Goal: Navigation & Orientation: Find specific page/section

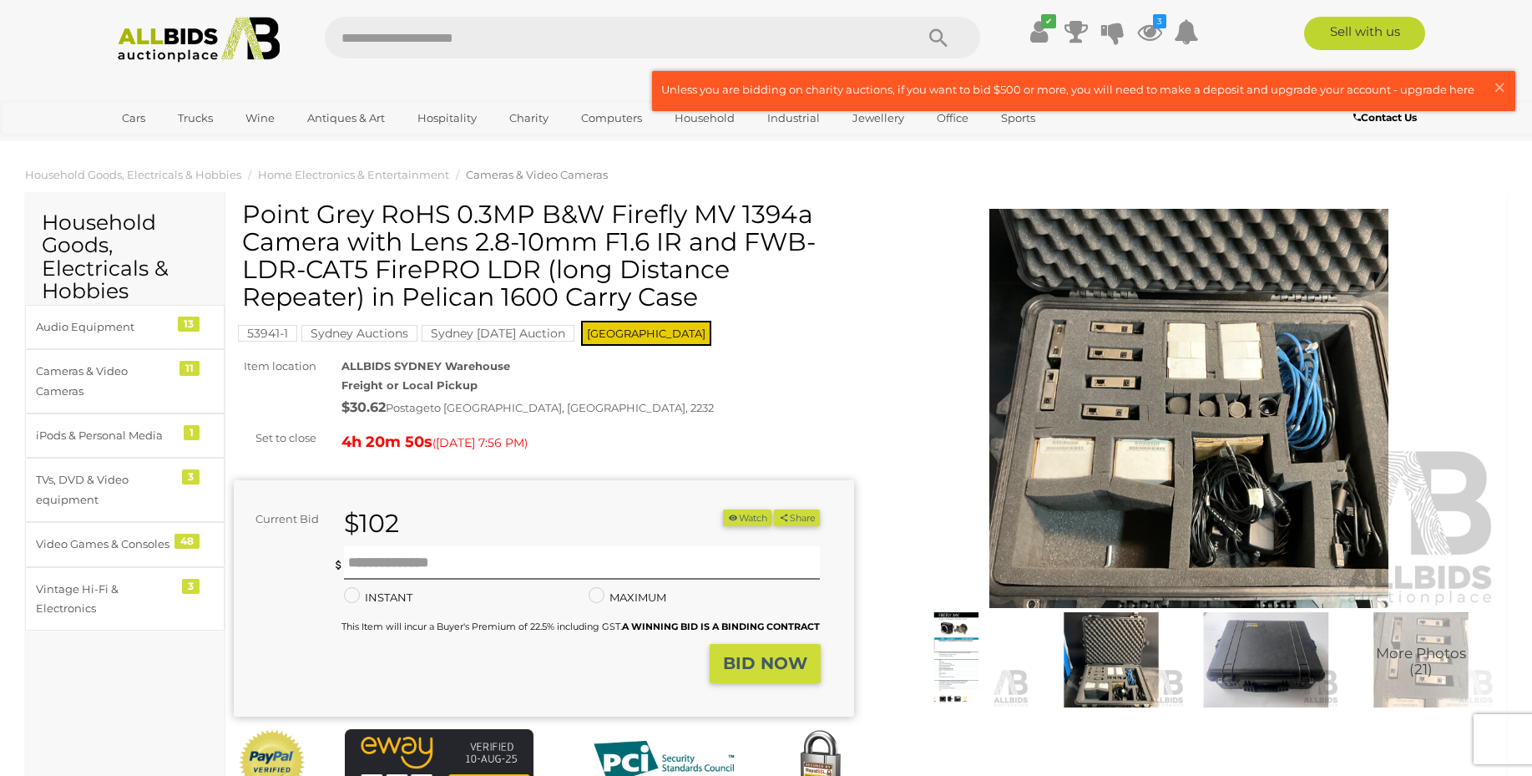
click at [1135, 693] on img at bounding box center [1111, 659] width 147 height 94
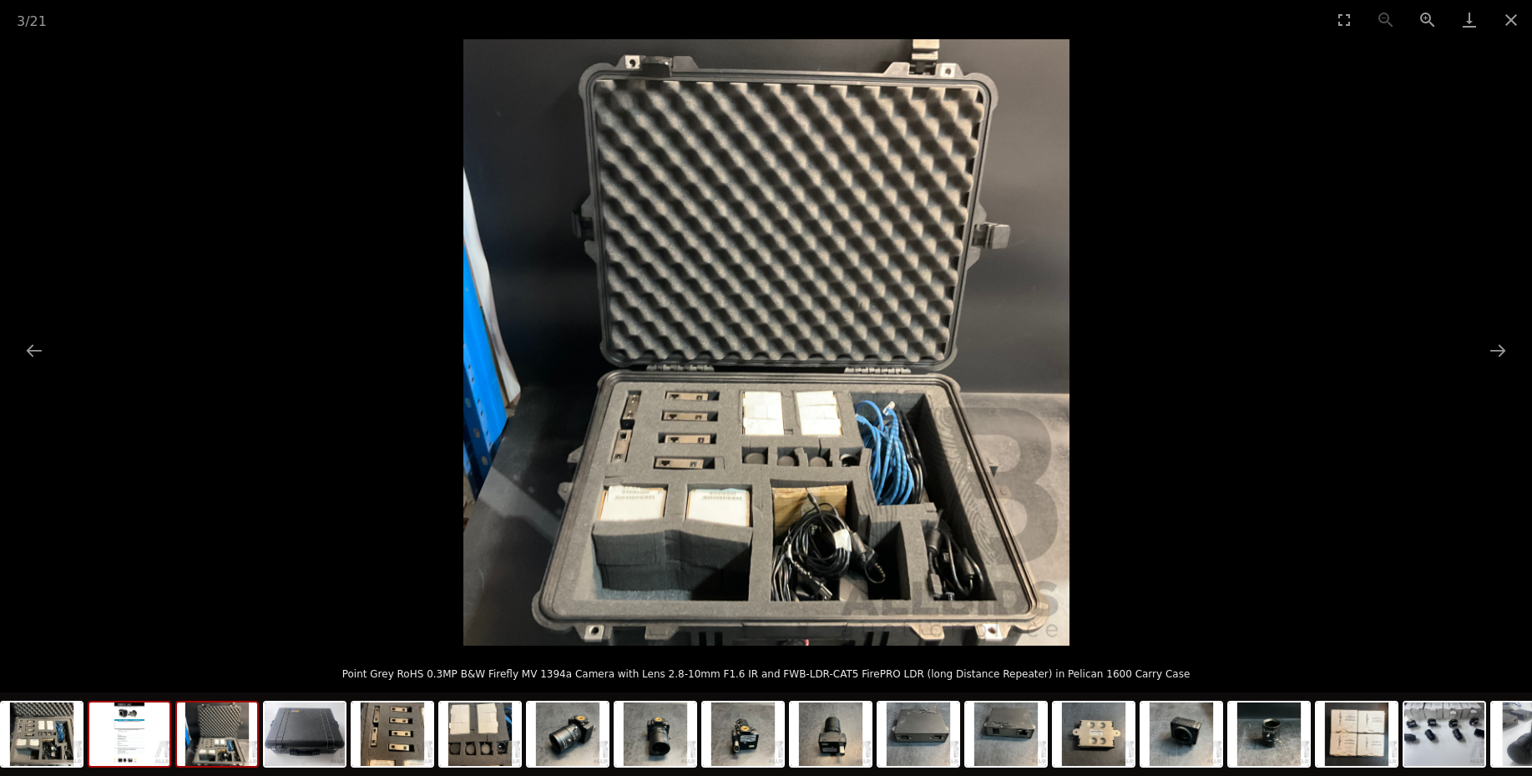
click at [117, 737] on img at bounding box center [129, 733] width 80 height 63
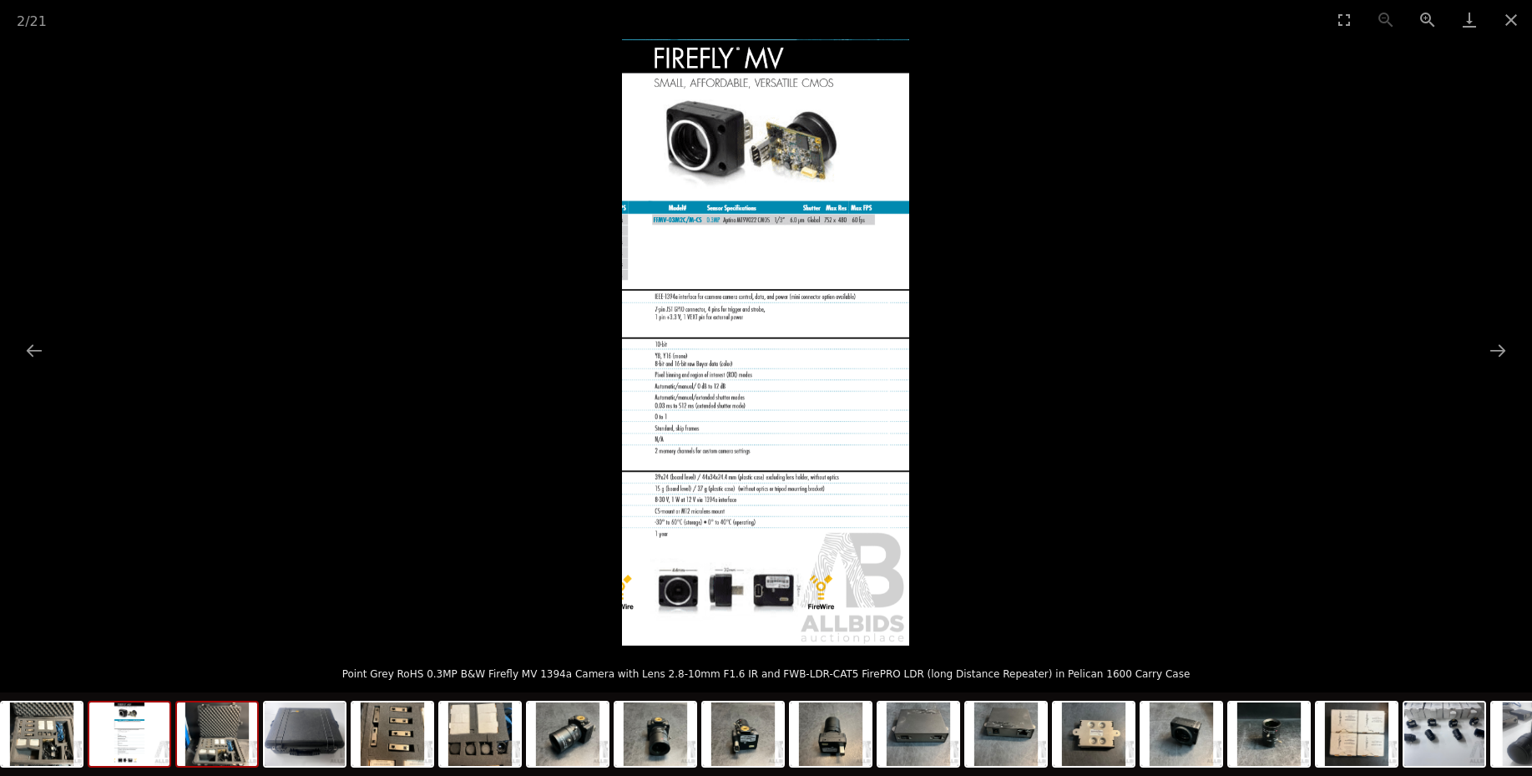
click at [233, 738] on img at bounding box center [217, 733] width 80 height 63
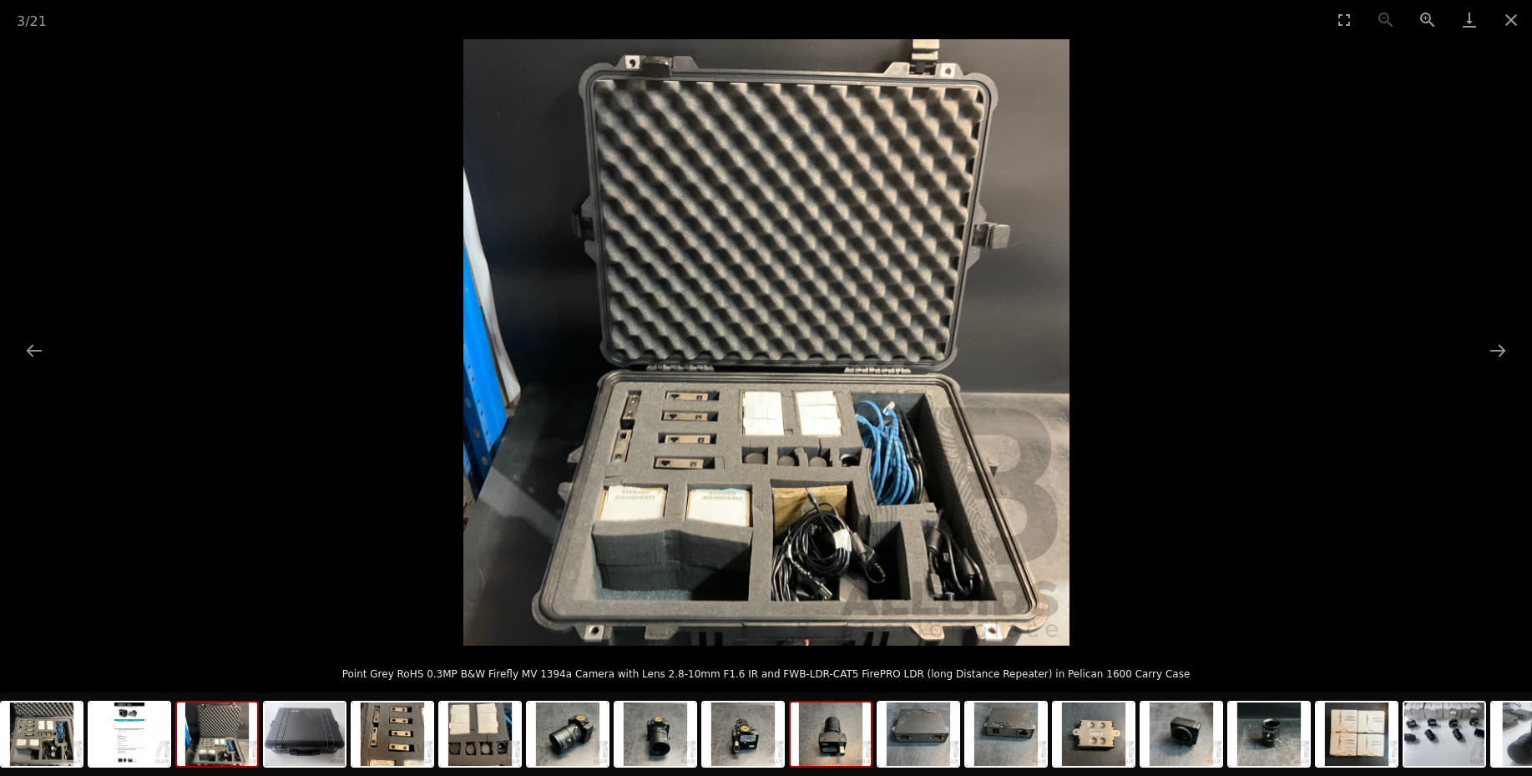
click at [816, 740] on img at bounding box center [831, 733] width 80 height 63
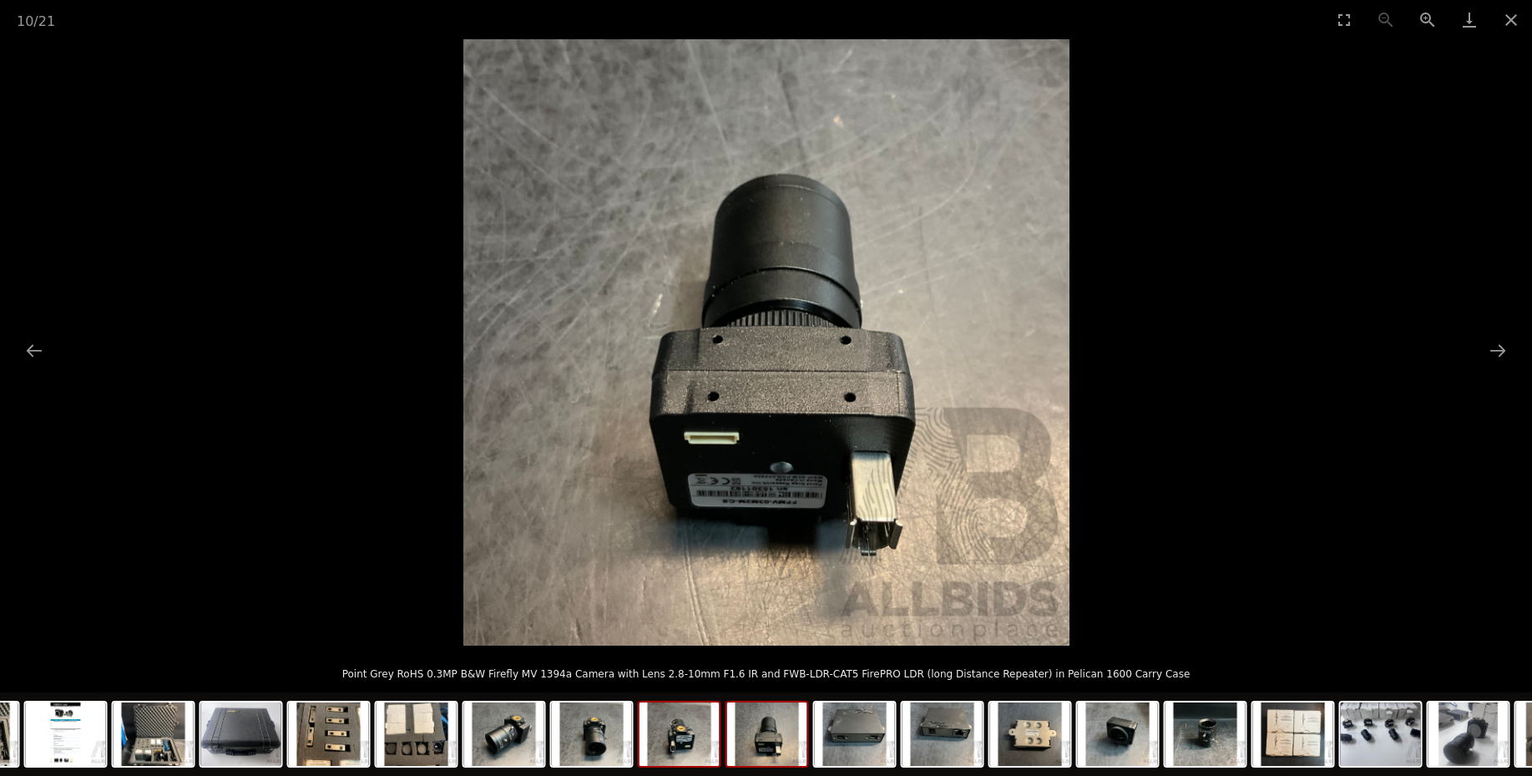
click at [704, 736] on img at bounding box center [679, 733] width 80 height 63
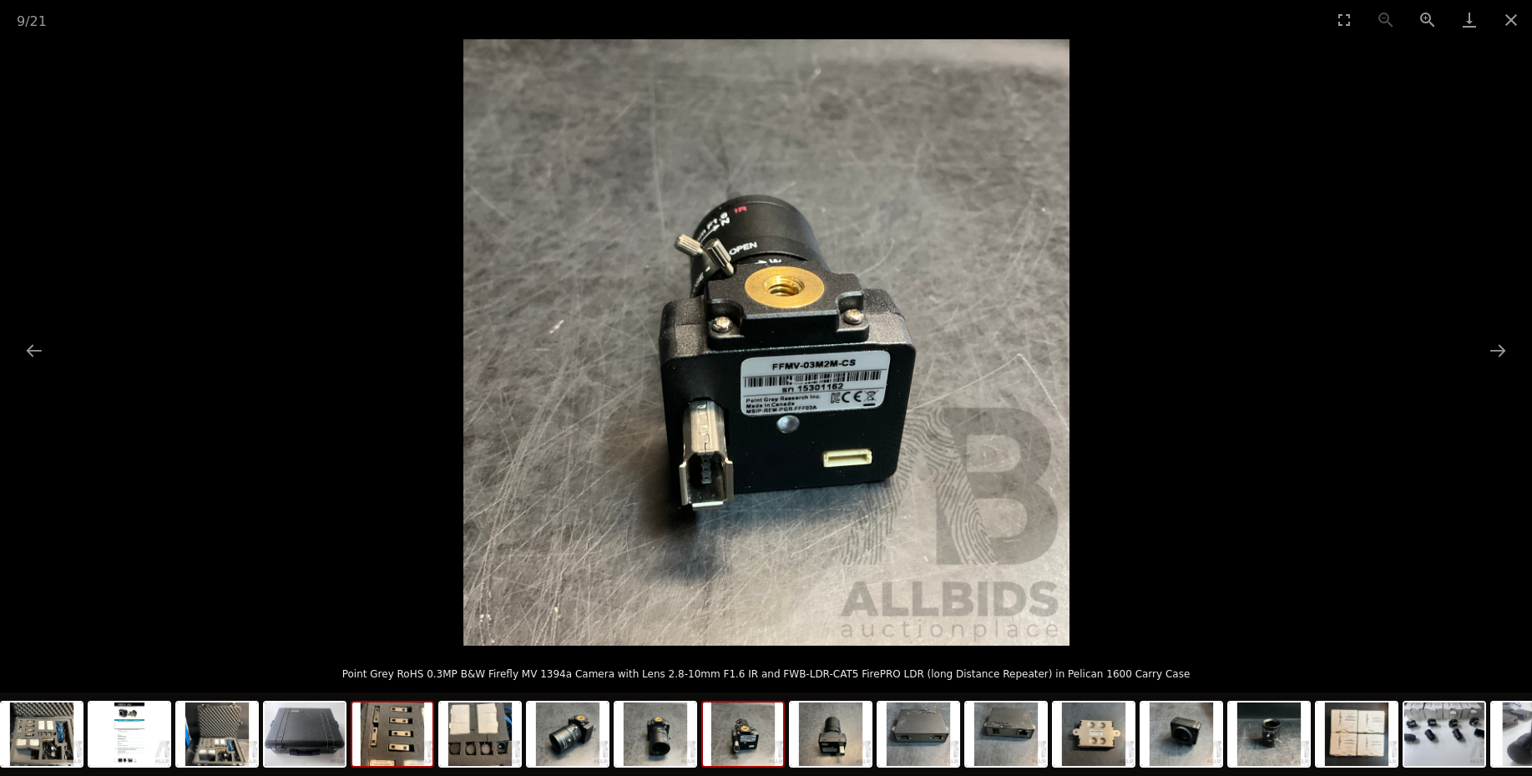
click at [392, 718] on img at bounding box center [392, 733] width 80 height 63
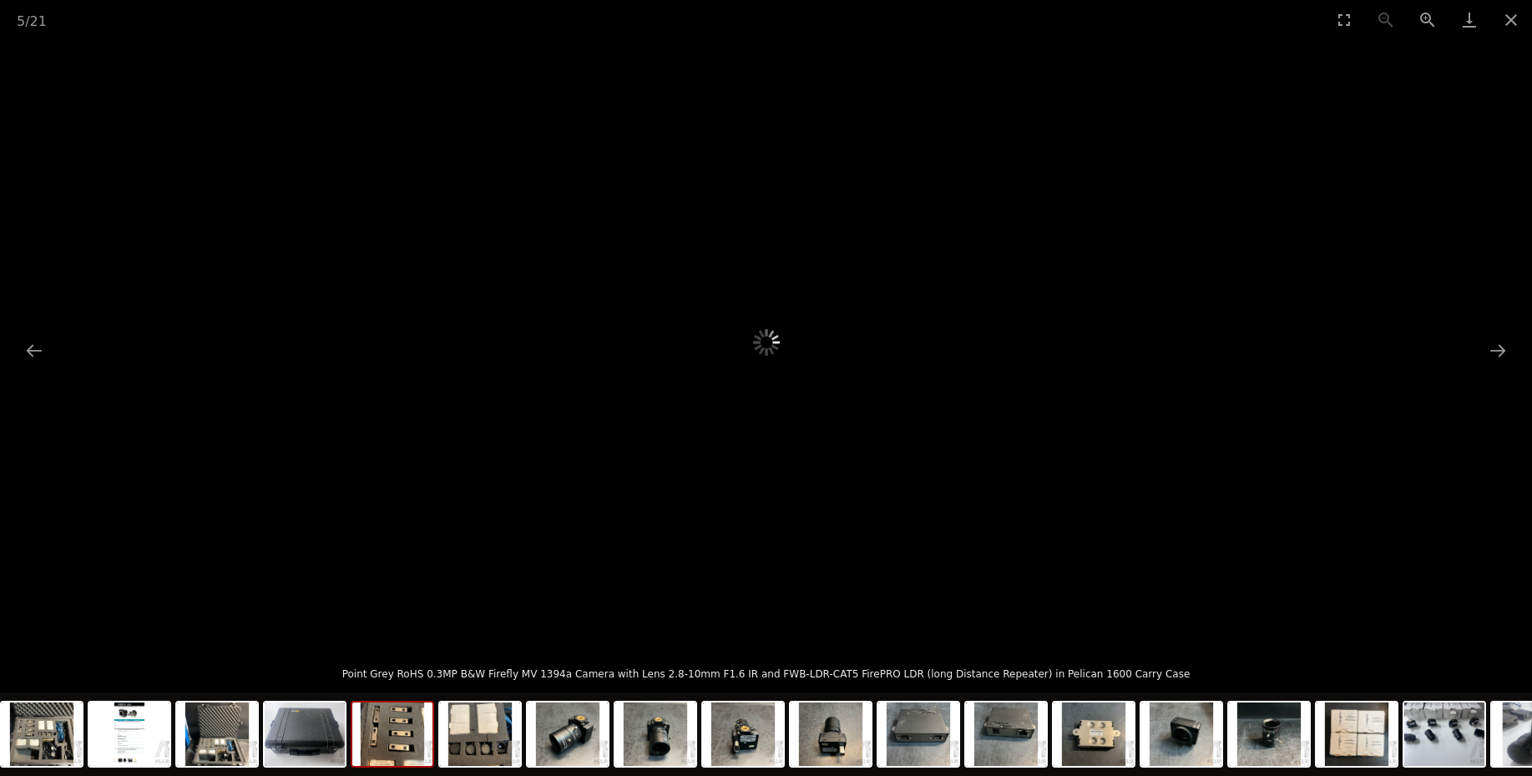
scroll to position [8, 0]
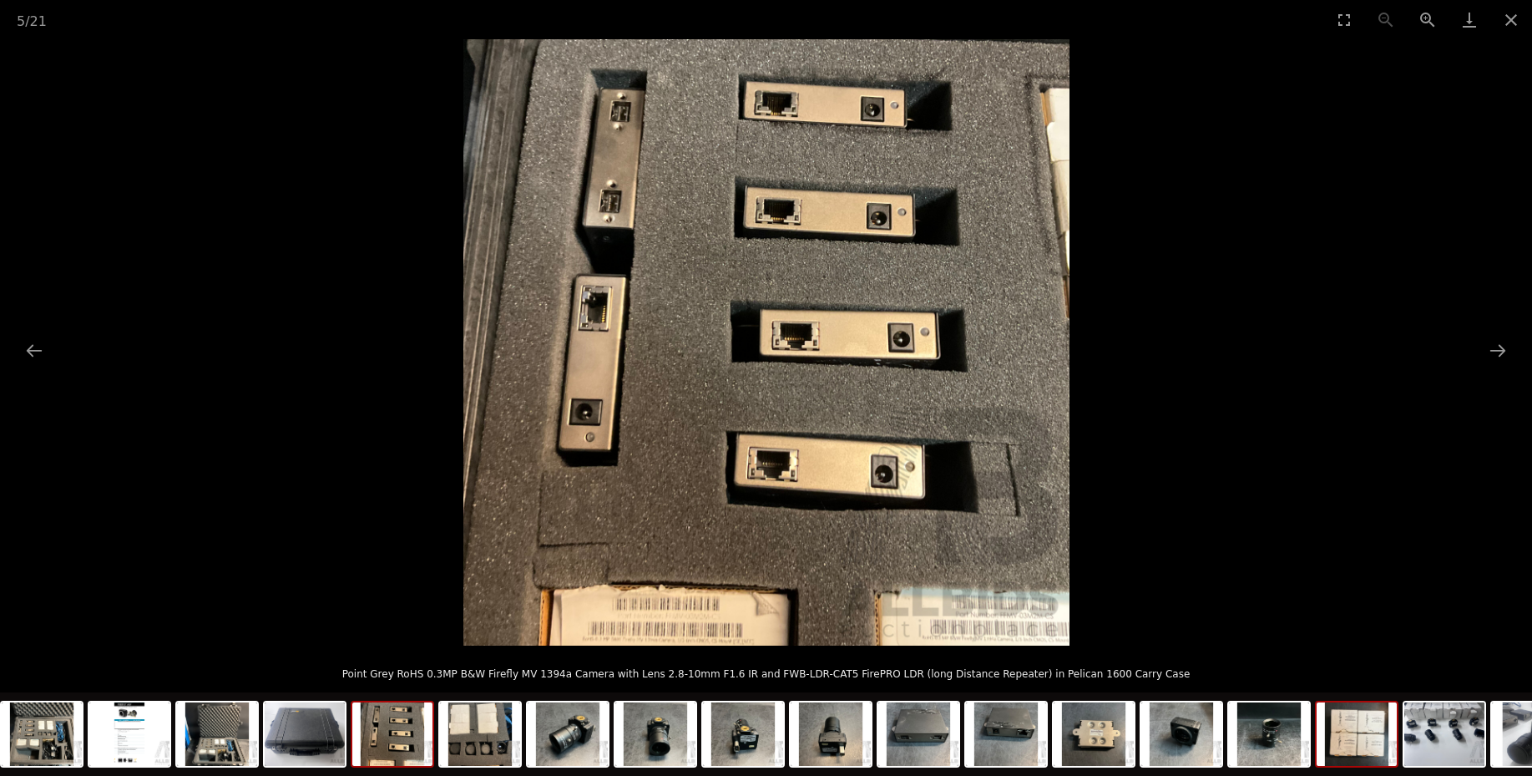
click at [1345, 712] on img at bounding box center [1357, 733] width 80 height 63
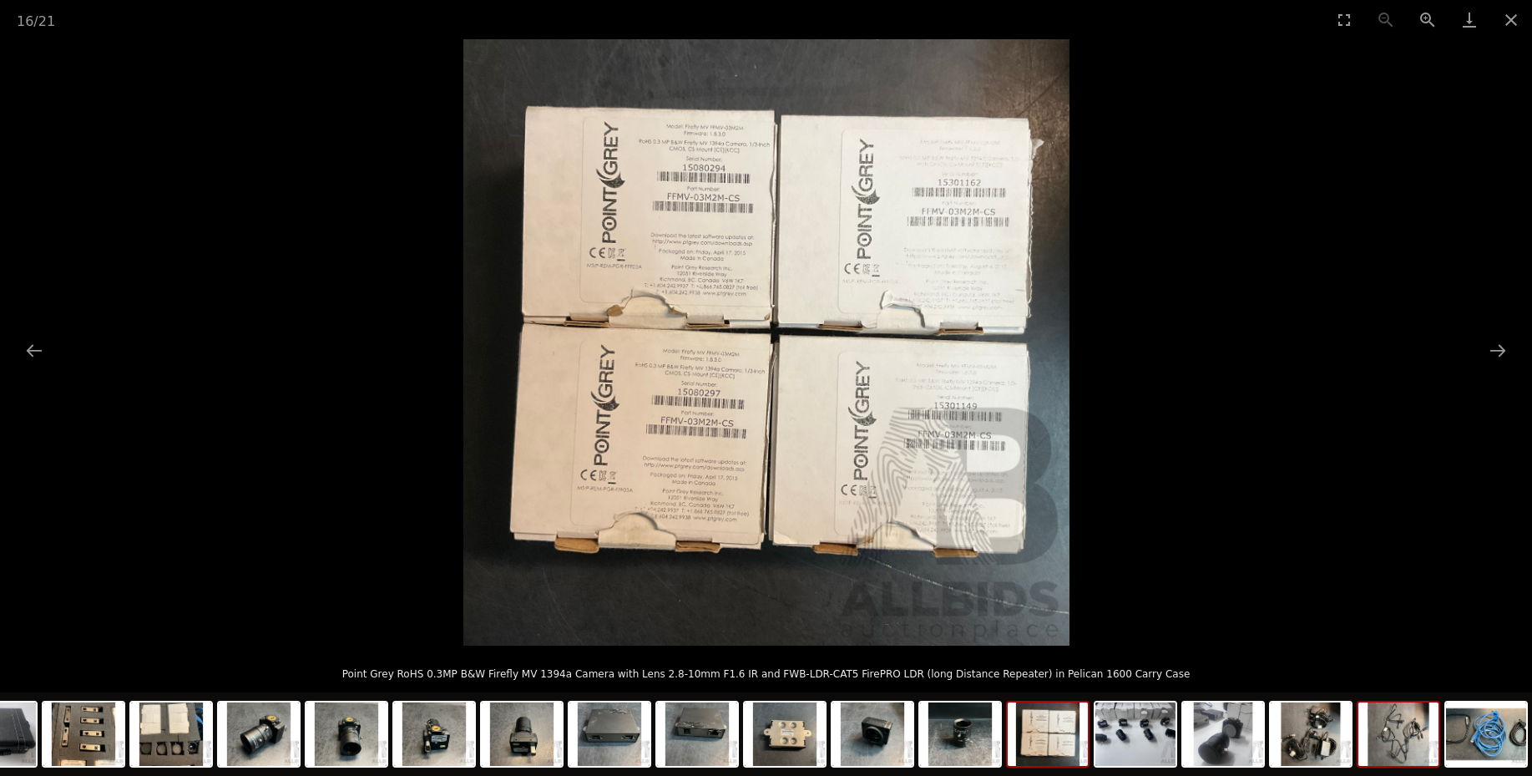
click at [1418, 733] on img at bounding box center [1398, 733] width 80 height 63
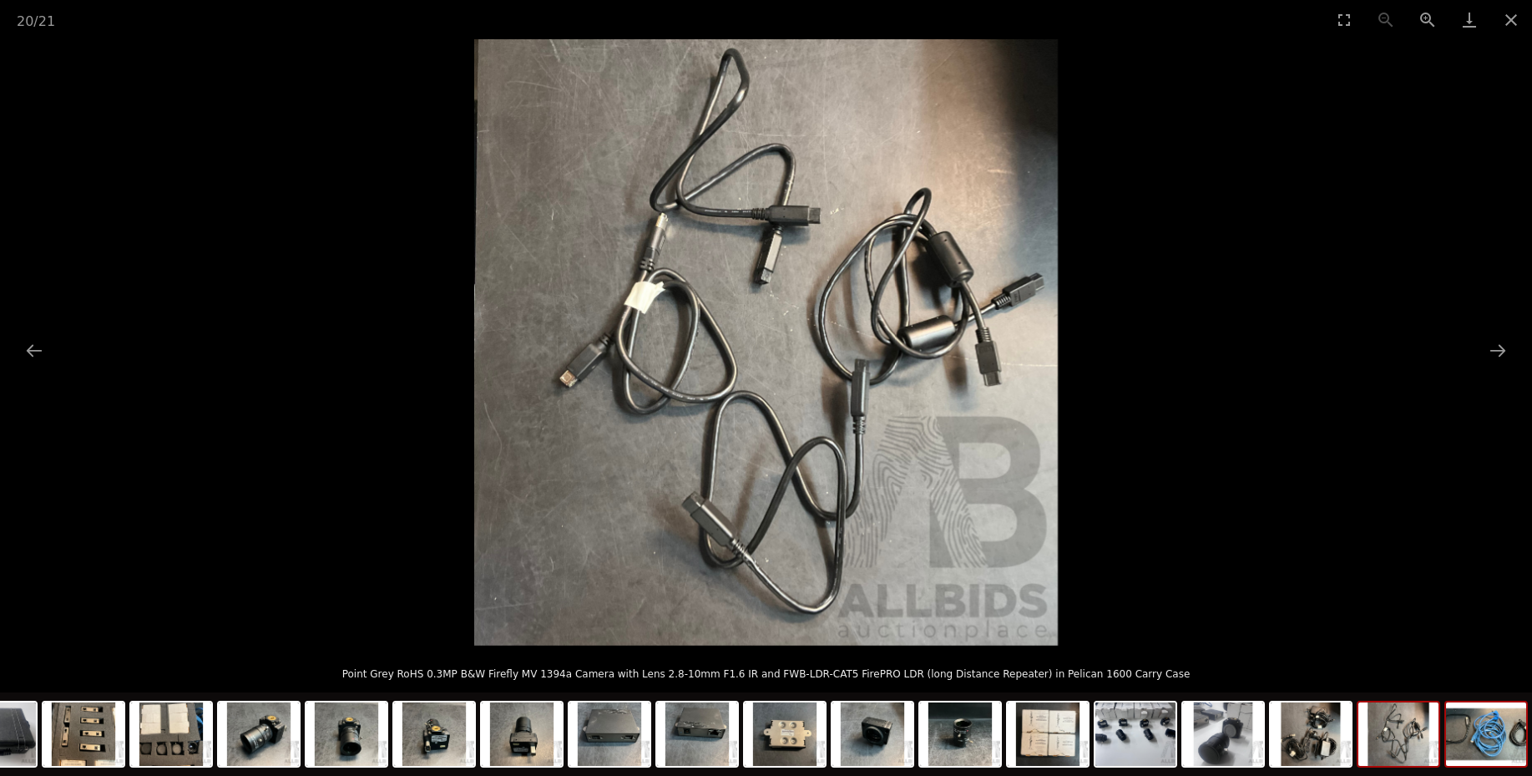
click at [1473, 738] on img at bounding box center [1486, 733] width 80 height 63
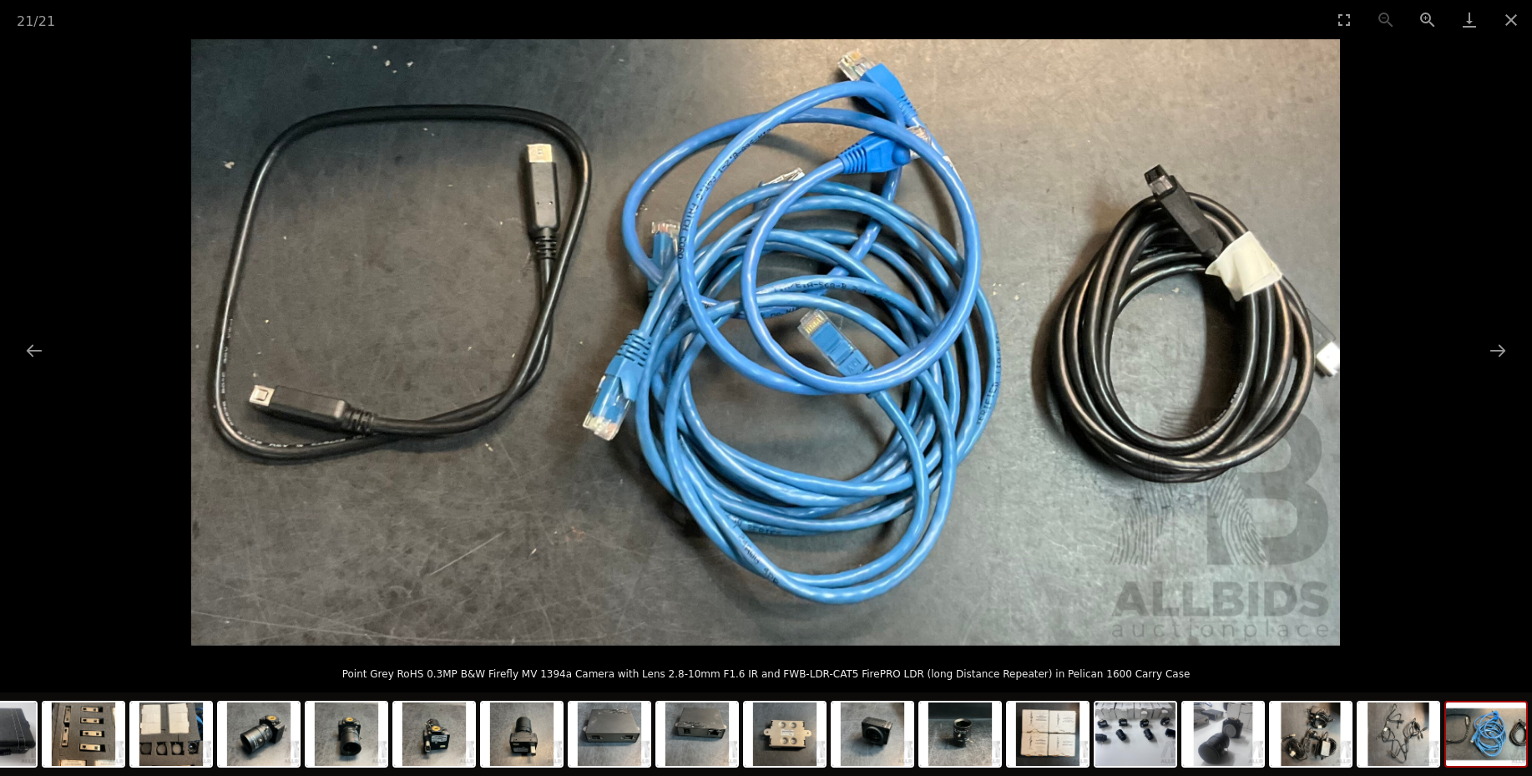
scroll to position [8, -1]
click at [1141, 733] on img at bounding box center [1135, 733] width 80 height 63
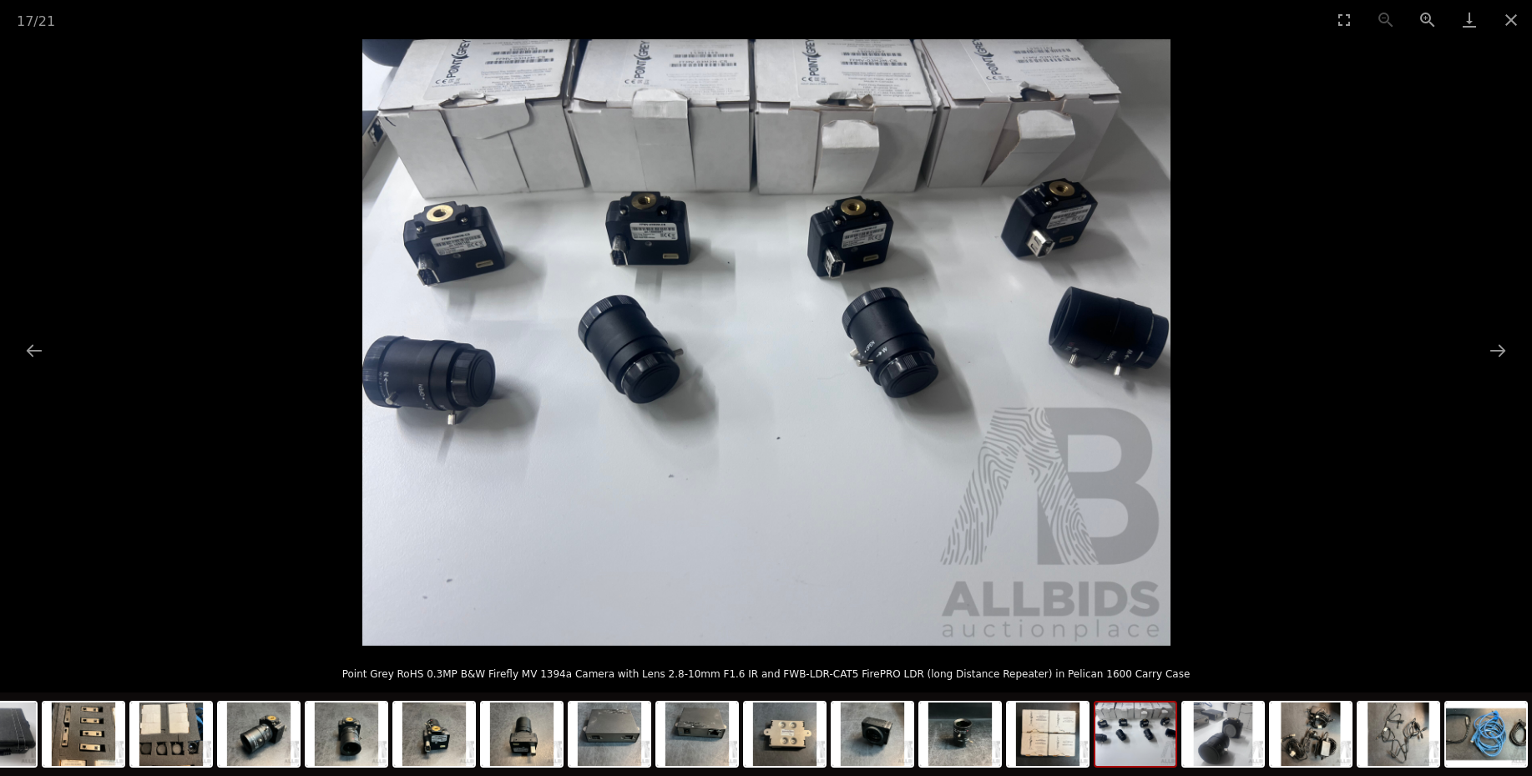
scroll to position [11, 0]
drag, startPoint x: 366, startPoint y: 675, endPoint x: 620, endPoint y: 674, distance: 253.8
click at [620, 673] on p "Point Grey RoHS 0.3MP B&W Firefly MV 1394a Camera with Lens 2.8-10mm F1.6 IR an…" at bounding box center [765, 670] width 1465 height 27
copy p "Point Grey RoHS 0.3MP B&W Firefly MV 1394a Camera"
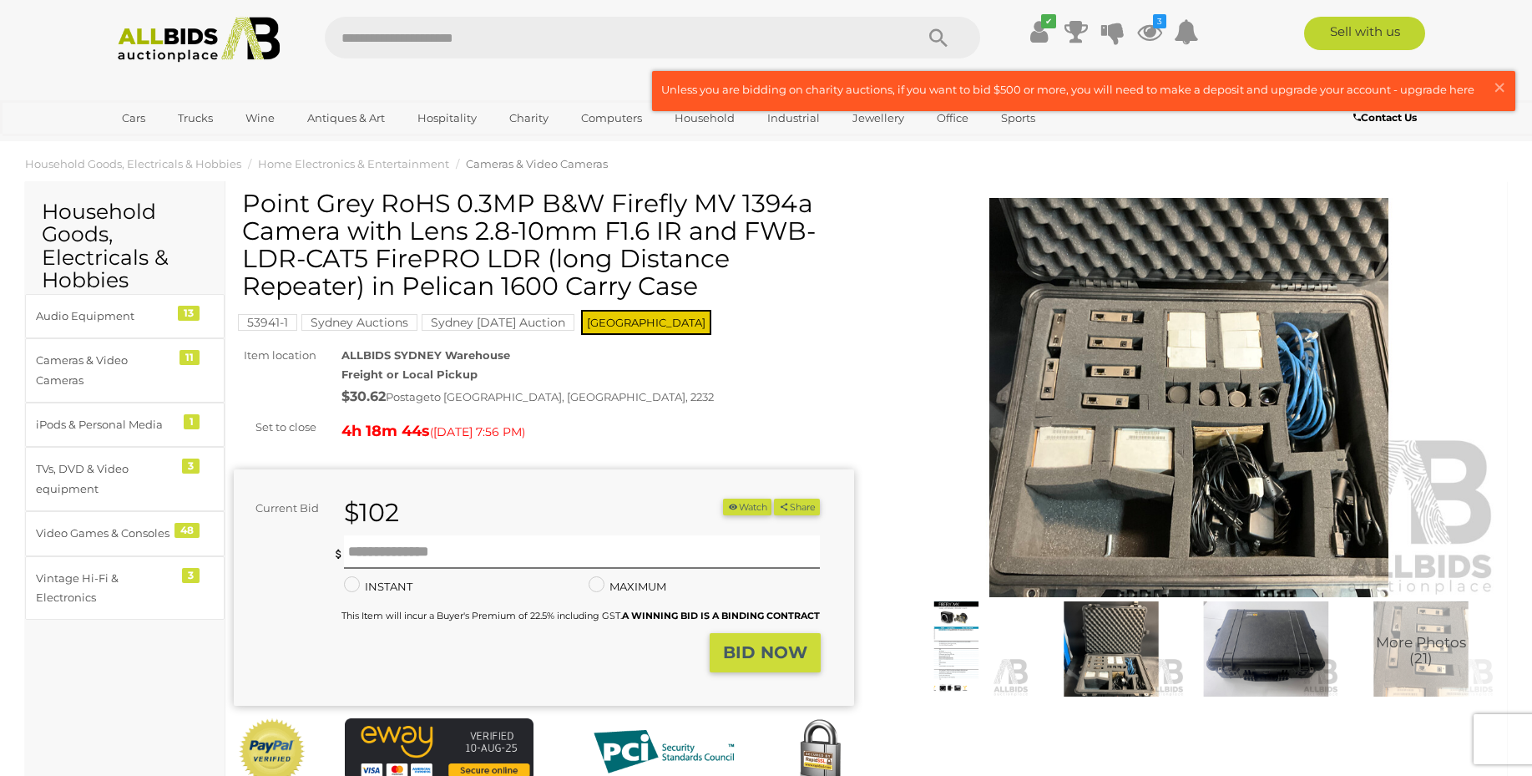
scroll to position [0, 0]
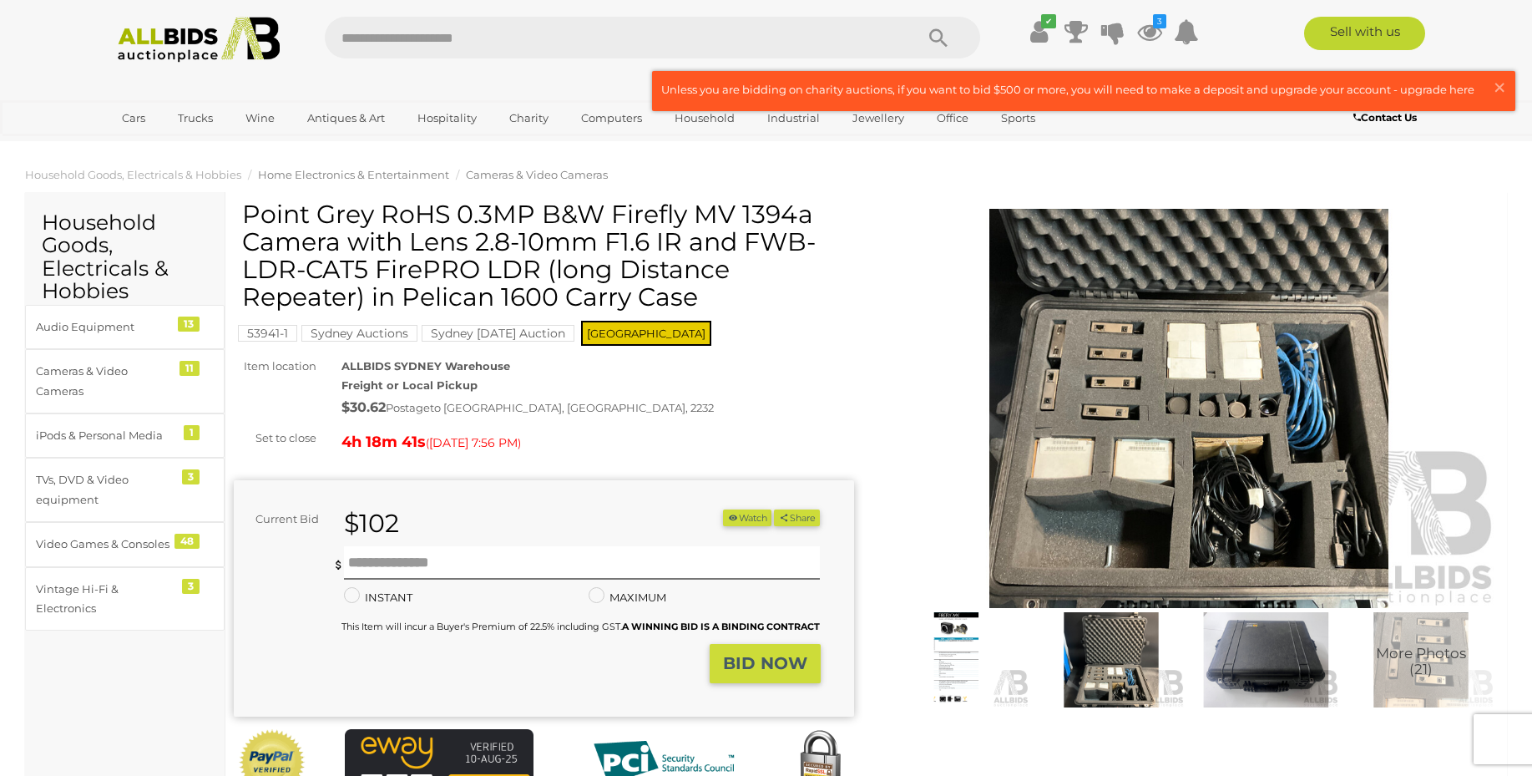
click at [329, 175] on span "Home Electronics & Entertainment" at bounding box center [353, 174] width 191 height 13
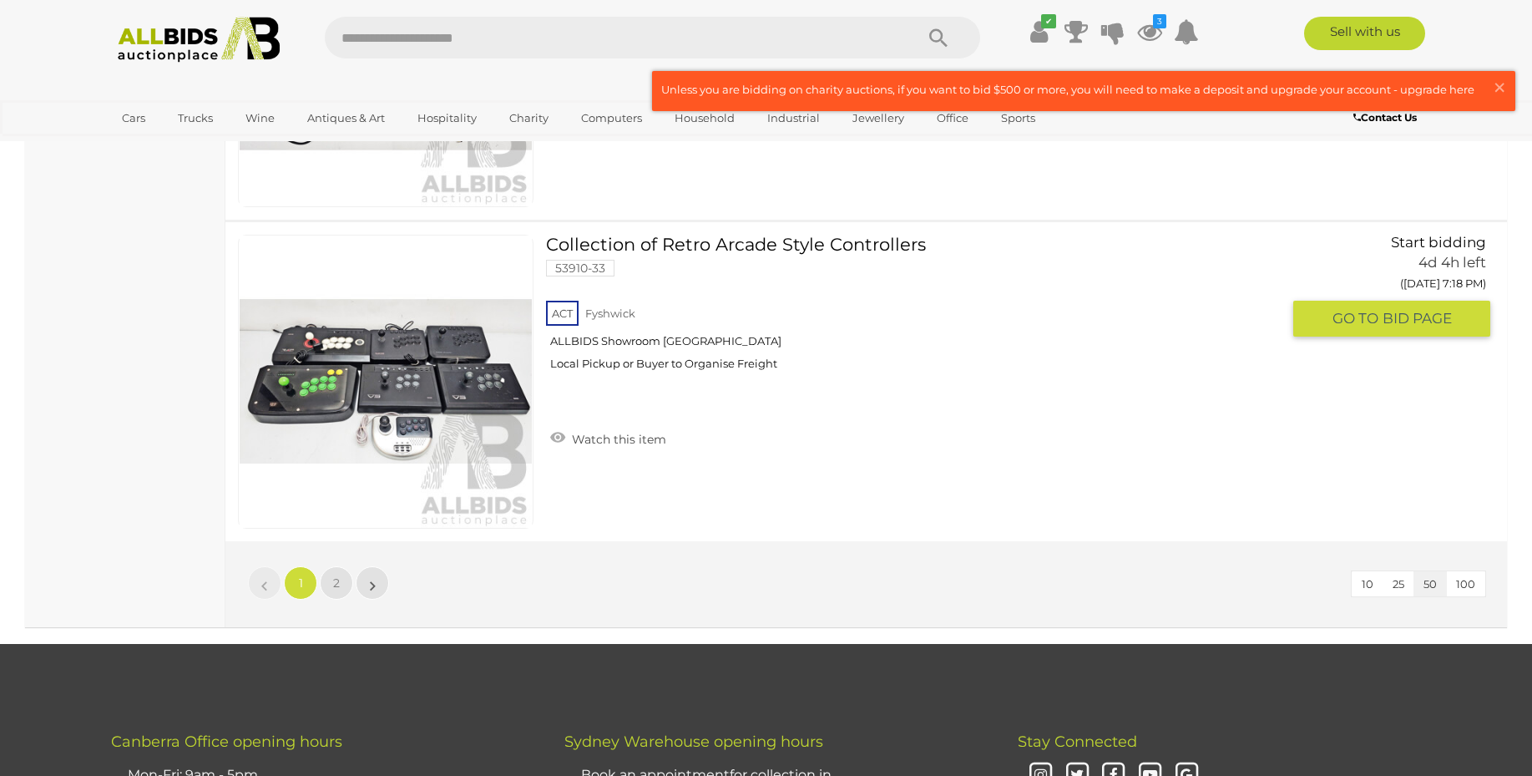
scroll to position [15779, 0]
click at [341, 579] on link "2" at bounding box center [336, 582] width 33 height 33
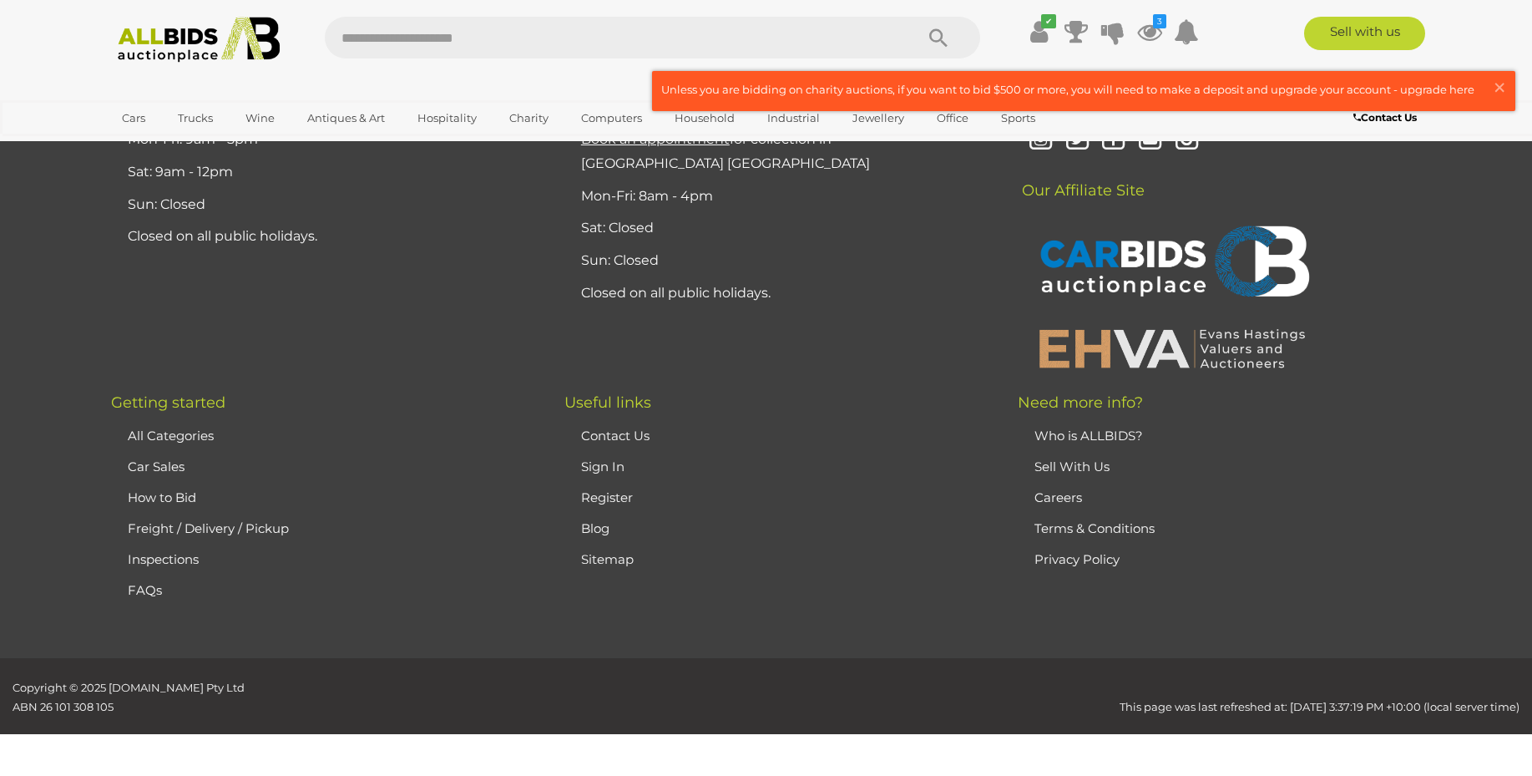
scroll to position [81, 0]
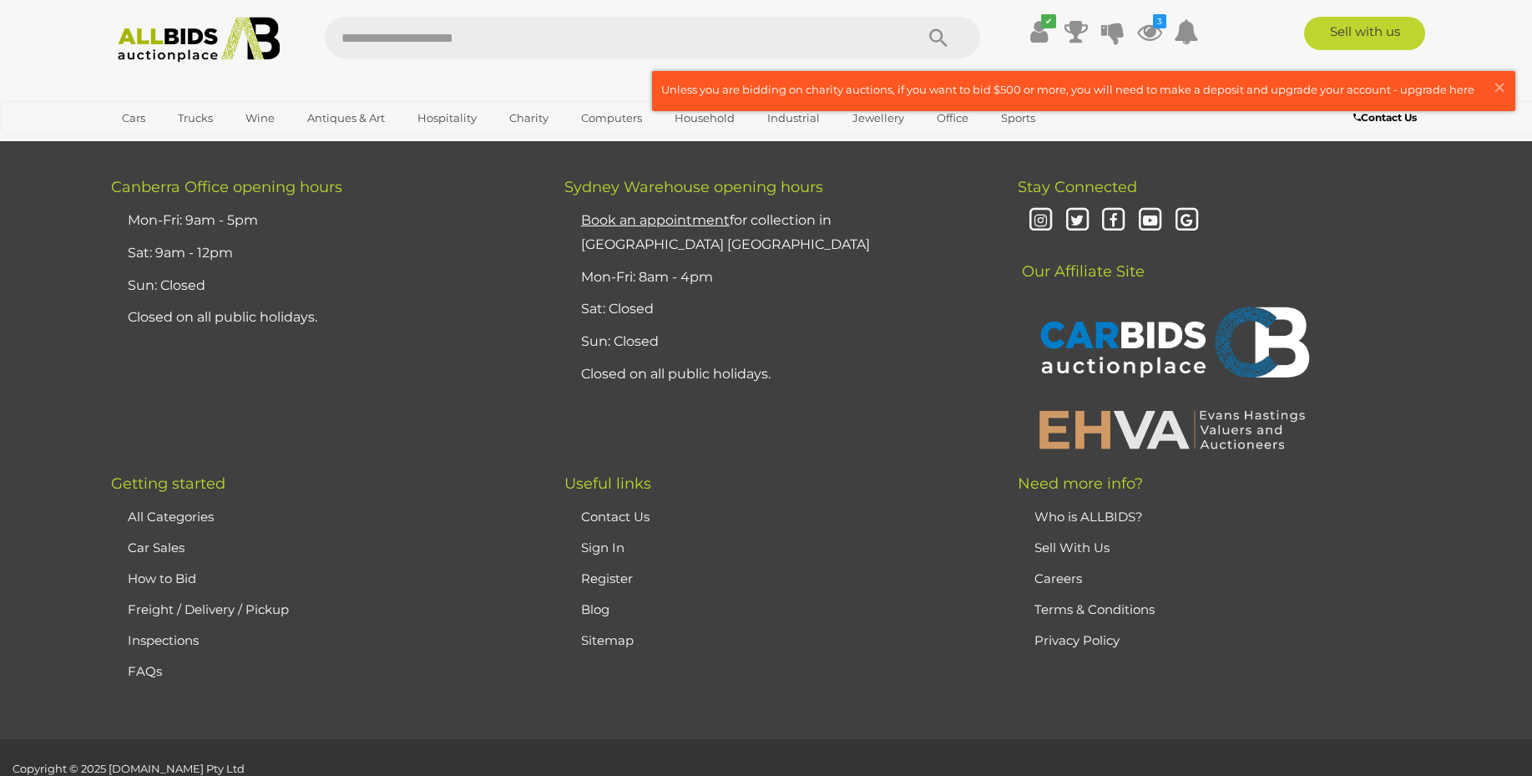
scroll to position [8303, 0]
